Goal: Find specific page/section: Find specific page/section

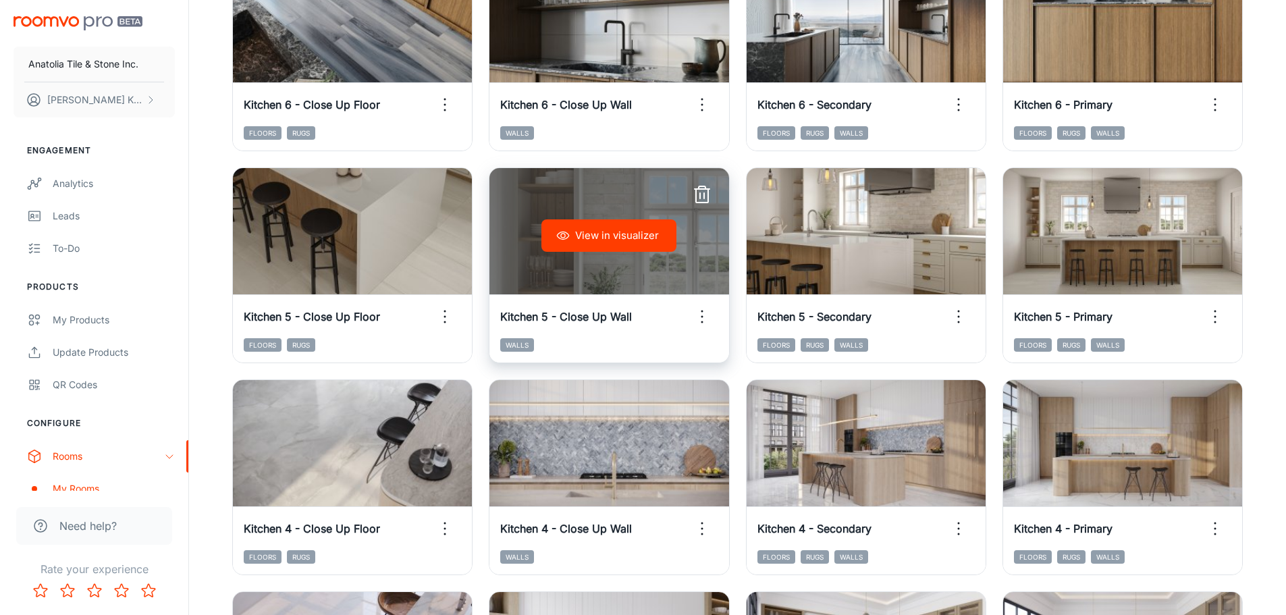
scroll to position [3307, 0]
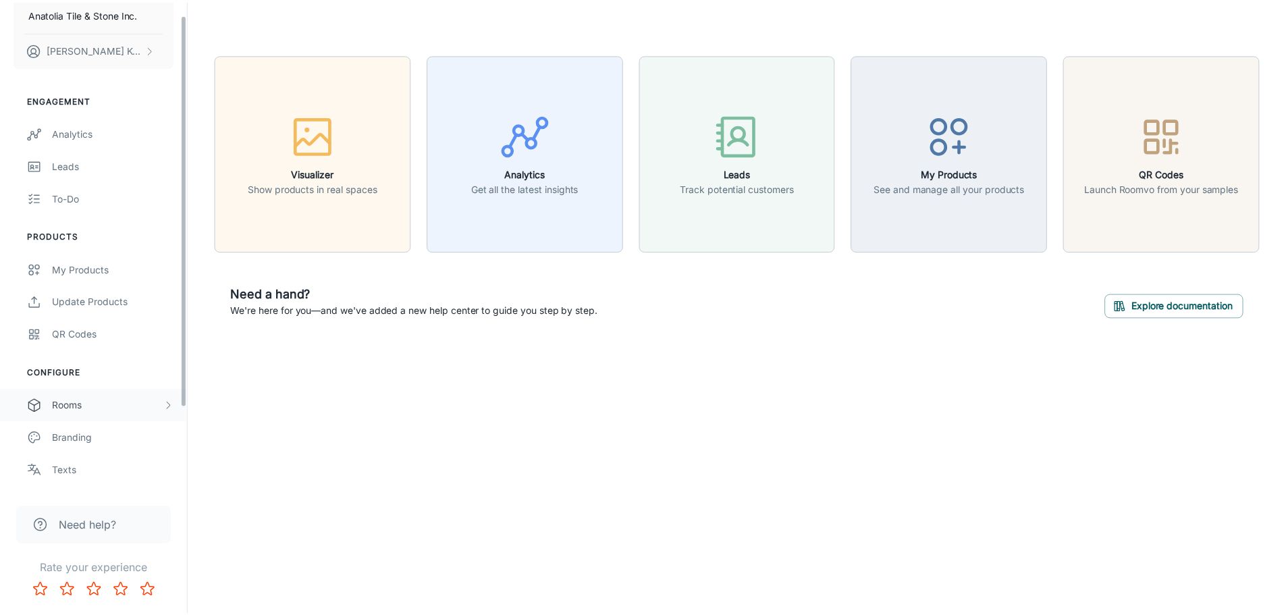
scroll to position [118, 0]
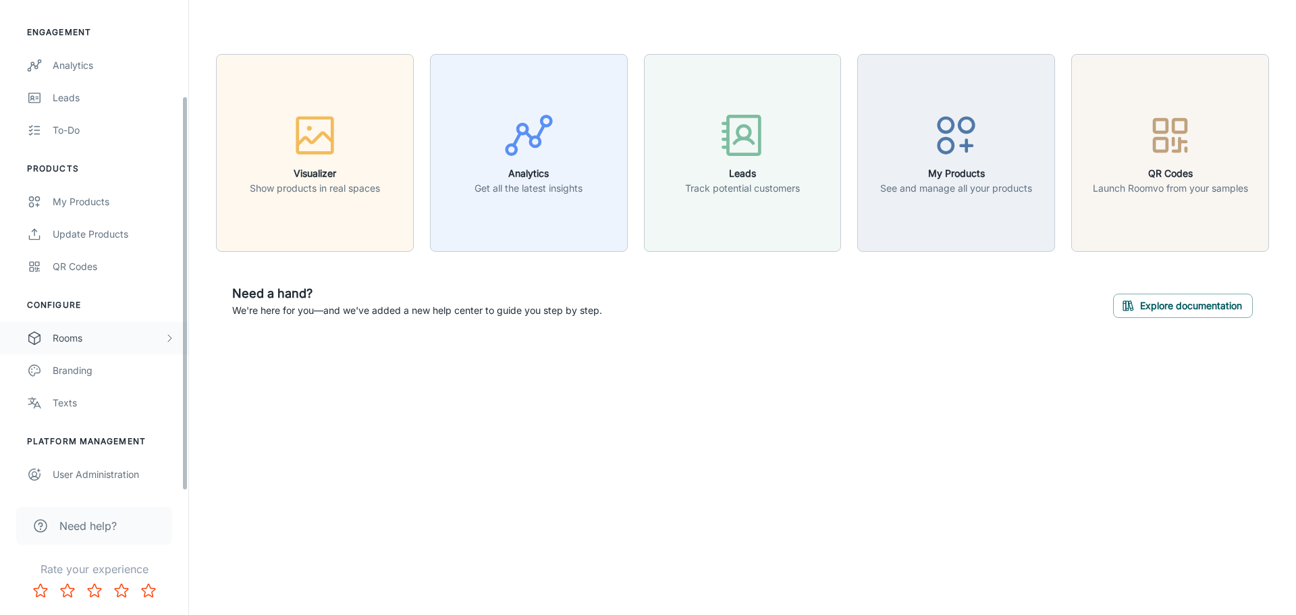
click at [101, 335] on div "Rooms" at bounding box center [108, 338] width 111 height 15
click at [99, 367] on div "My Rooms" at bounding box center [114, 370] width 122 height 15
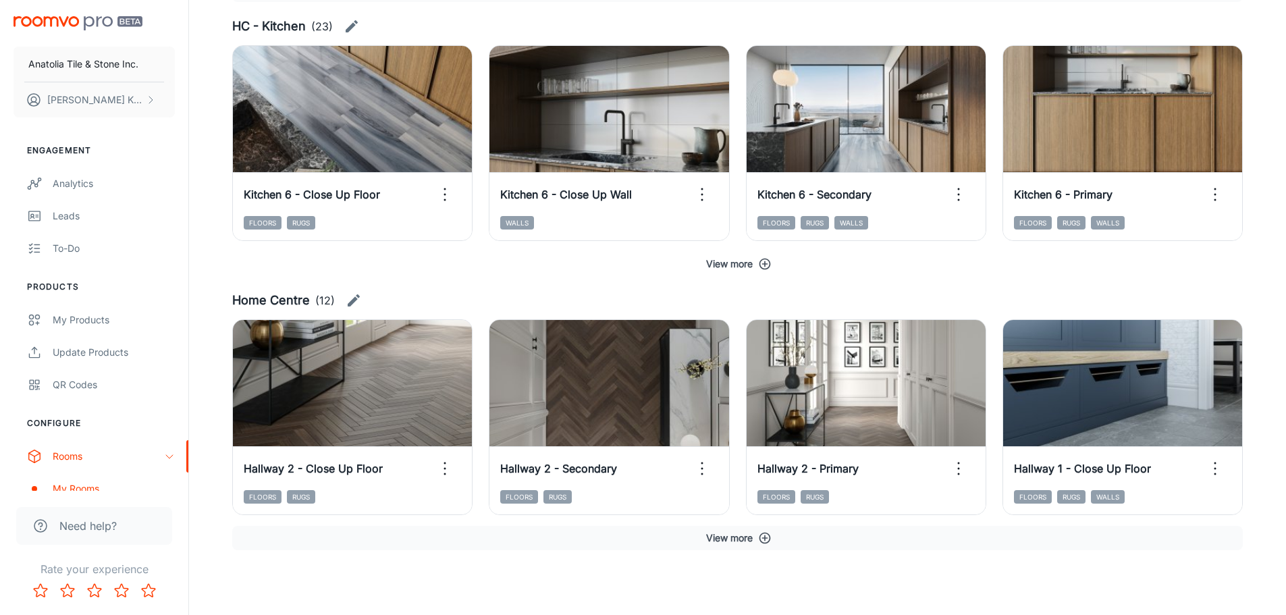
scroll to position [491, 0]
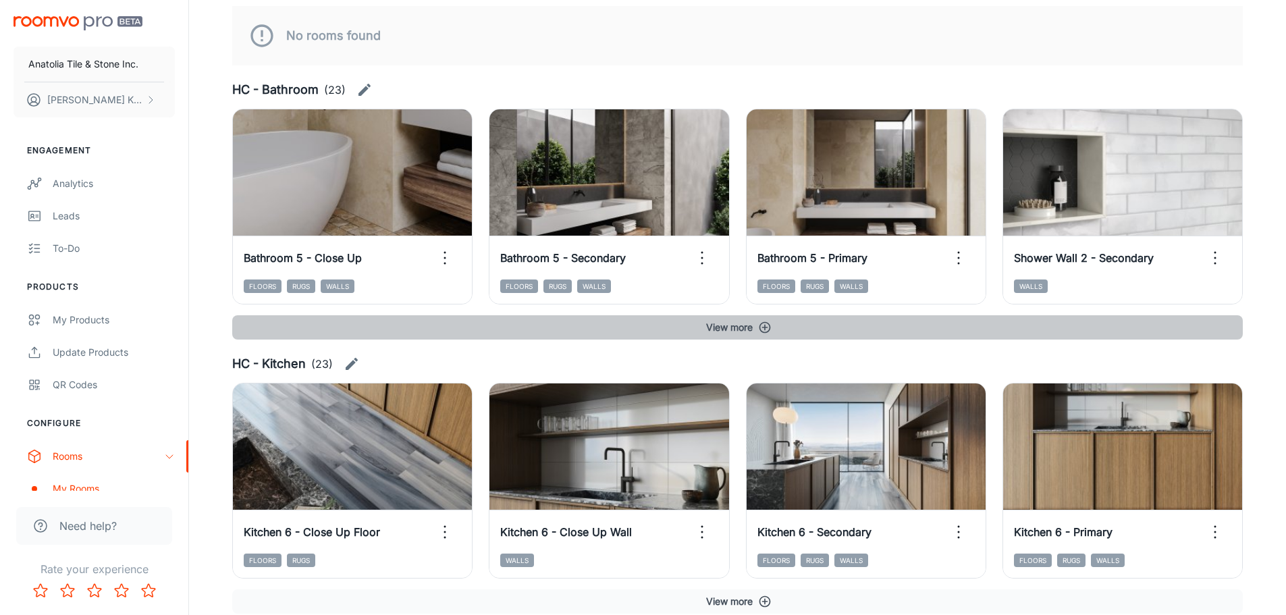
click at [750, 317] on button "View more" at bounding box center [737, 327] width 1010 height 24
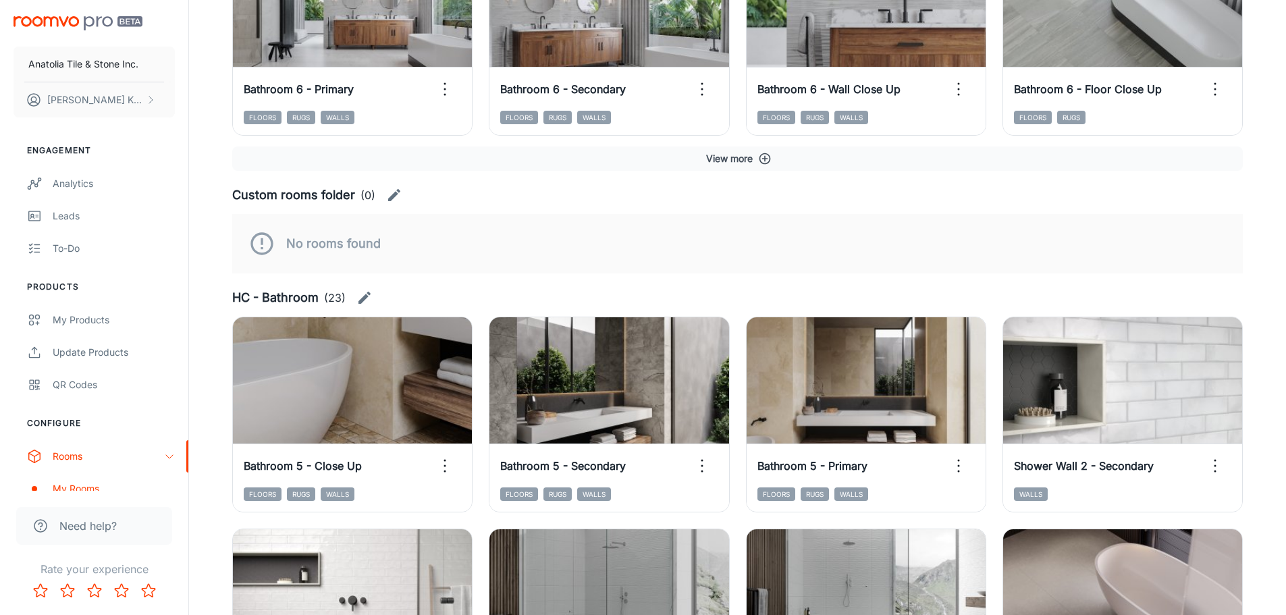
scroll to position [0, 0]
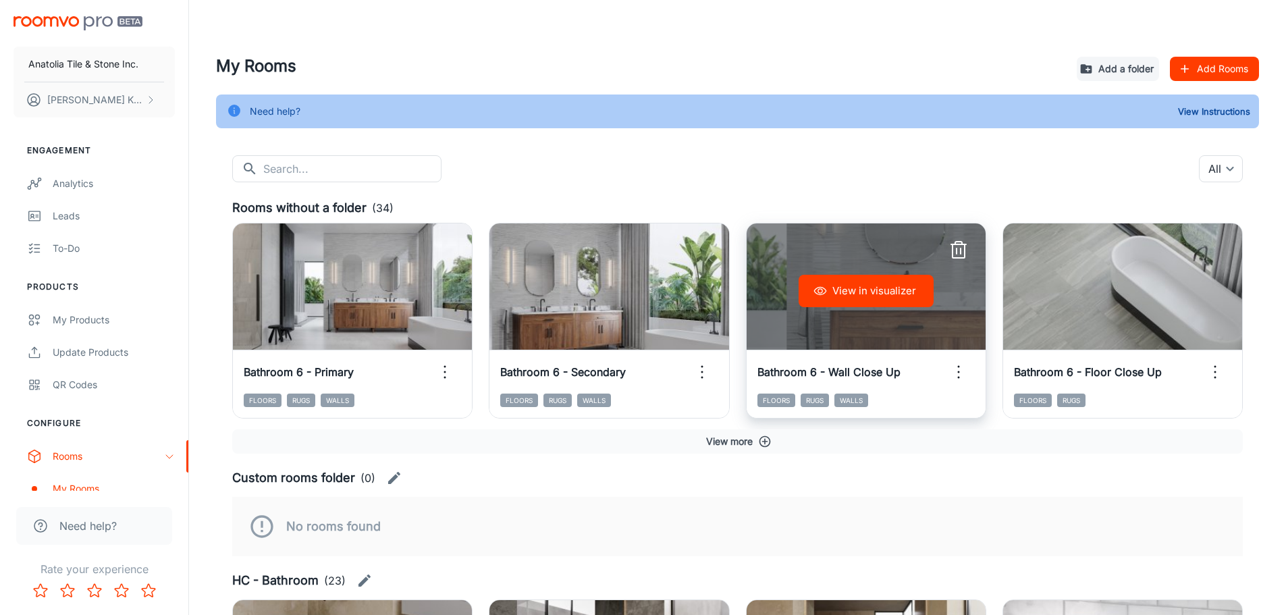
click at [830, 281] on button "View in visualizer" at bounding box center [866, 291] width 135 height 32
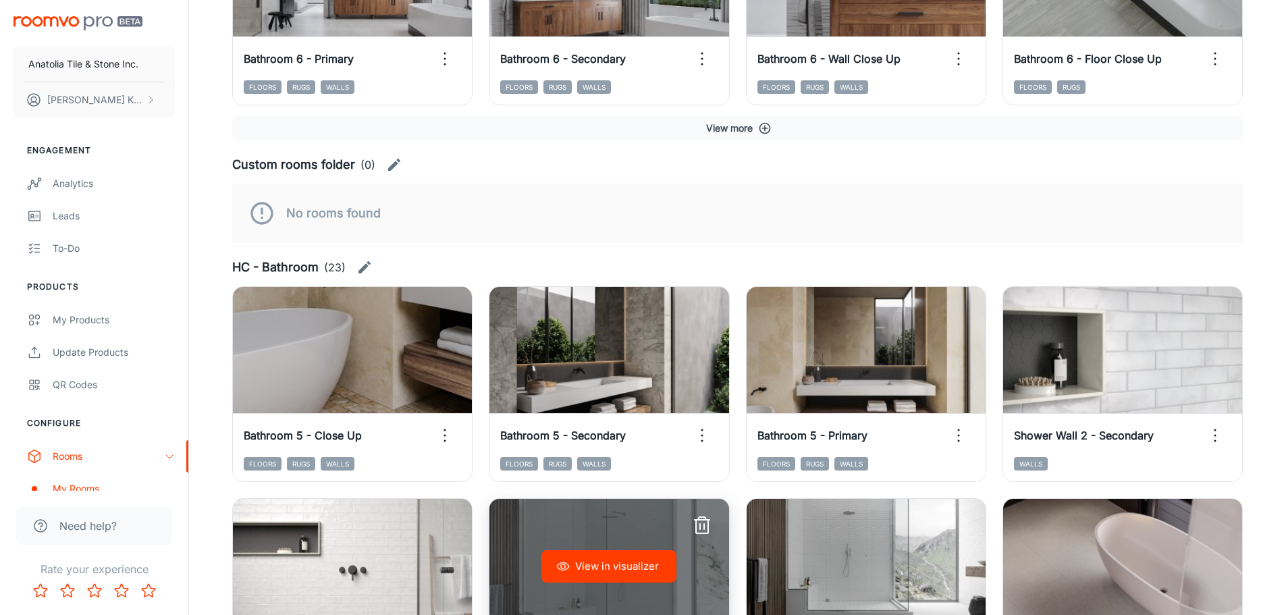
scroll to position [337, 0]
